Goal: Transaction & Acquisition: Download file/media

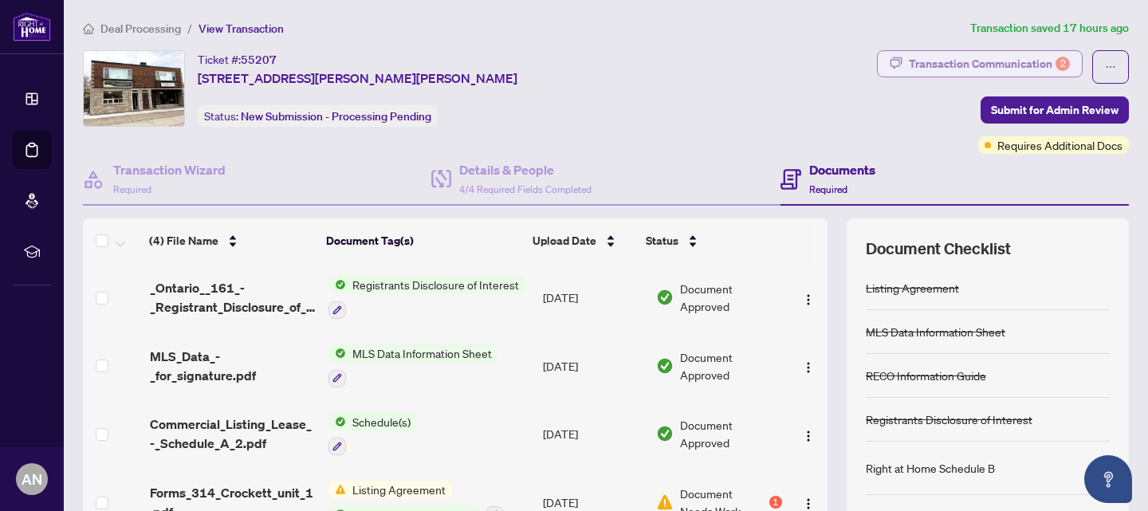
click at [940, 64] on div "Transaction Communication 2" at bounding box center [989, 64] width 161 height 26
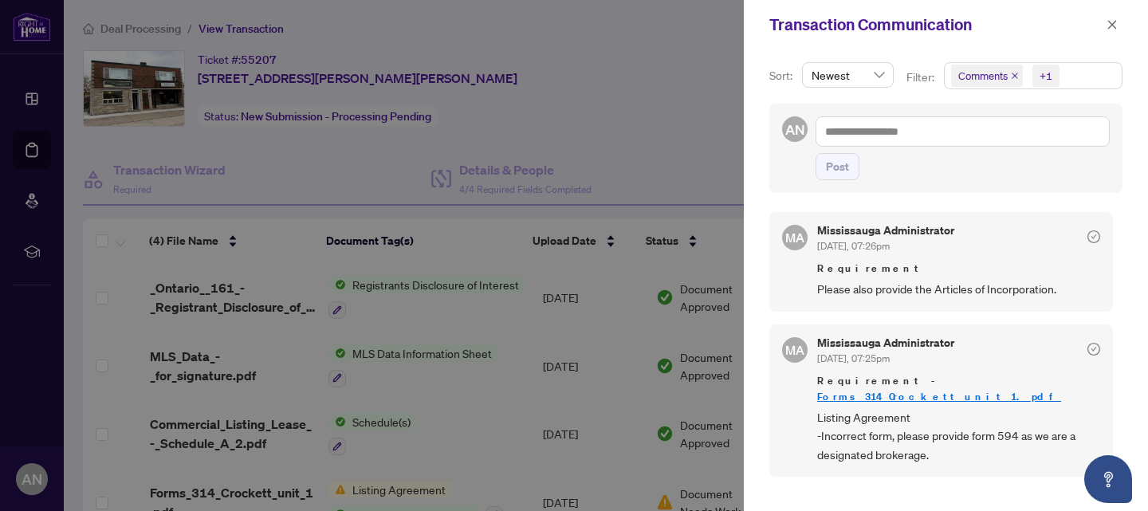
click at [939, 390] on link "Forms_314_Crockett_unit_1.pdf" at bounding box center [939, 397] width 244 height 14
click at [560, 33] on div at bounding box center [574, 255] width 1148 height 511
click at [533, 79] on div at bounding box center [574, 255] width 1148 height 511
click at [1114, 22] on icon "close" at bounding box center [1112, 24] width 9 height 9
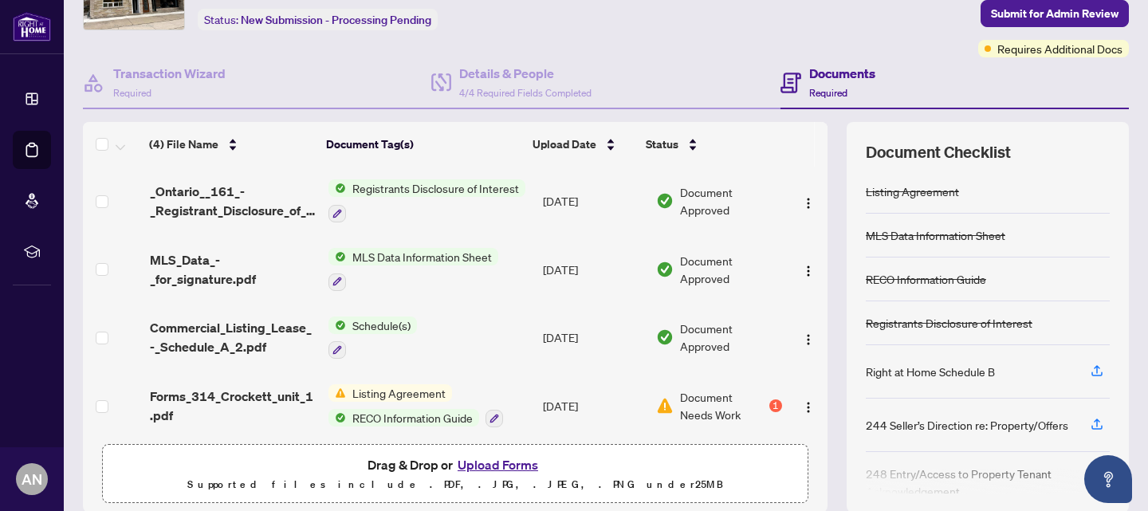
scroll to position [96, 0]
click at [459, 189] on span "Registrants Disclosure of Interest" at bounding box center [435, 189] width 179 height 18
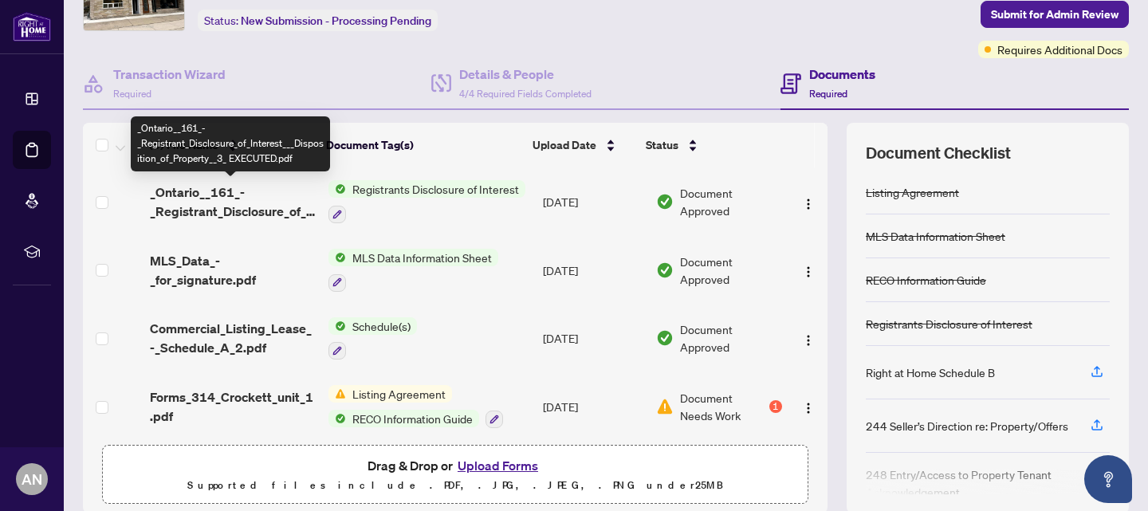
click at [187, 203] on span "_Ontario__161_-_Registrant_Disclosure_of_Interest___Disposition_of_Property__3_…" at bounding box center [233, 202] width 167 height 38
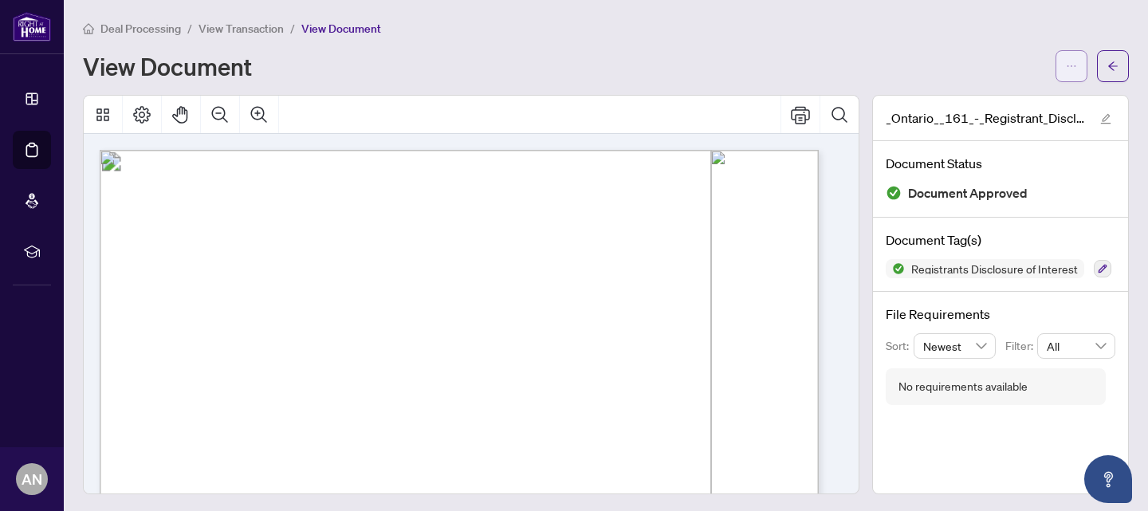
click at [1056, 71] on button "button" at bounding box center [1072, 66] width 32 height 32
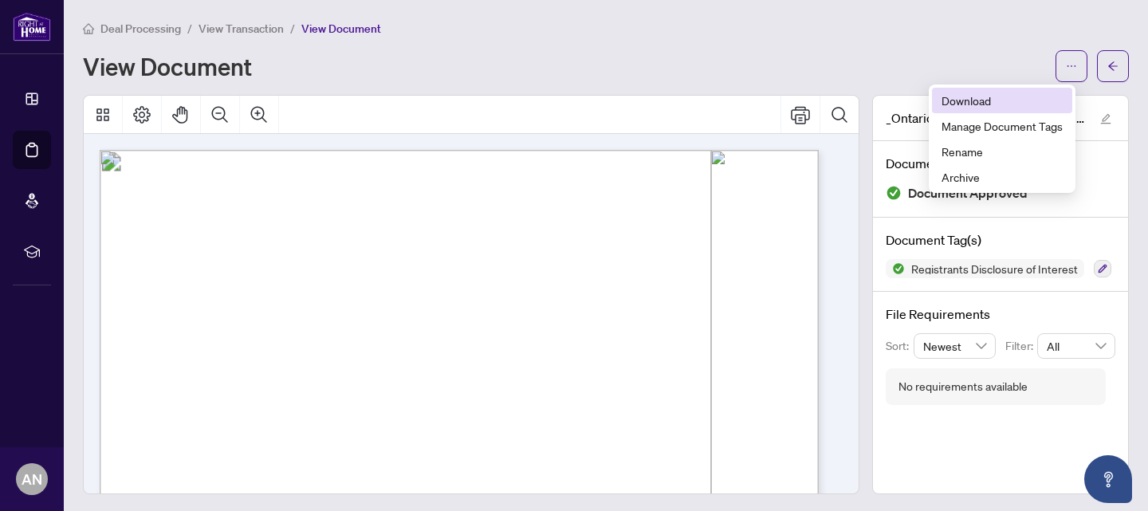
click at [978, 104] on span "Download" at bounding box center [1002, 101] width 121 height 18
